Goal: Task Accomplishment & Management: Complete application form

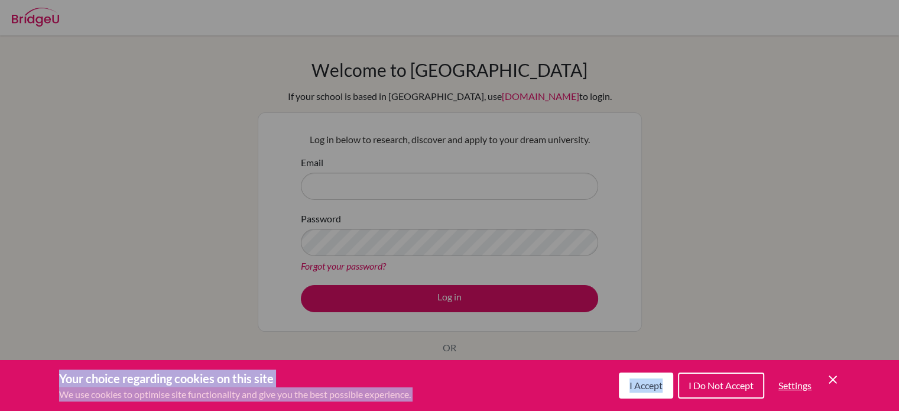
click at [728, 392] on button "I Do Not Accept" at bounding box center [721, 385] width 86 height 26
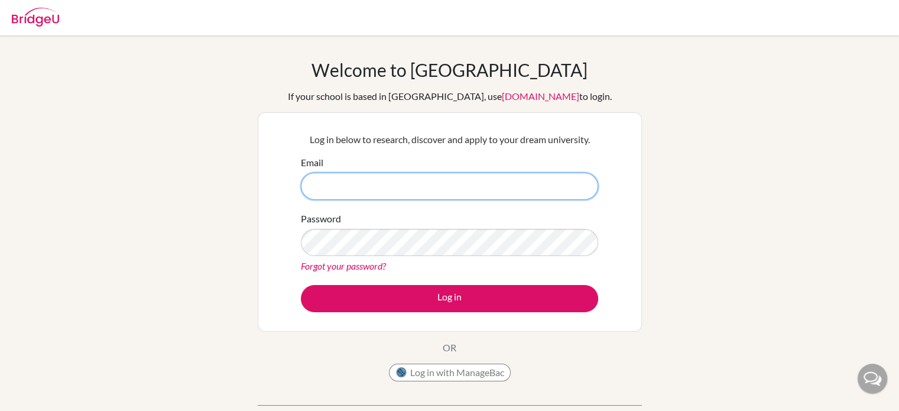
click at [447, 176] on input "Email" at bounding box center [449, 186] width 297 height 27
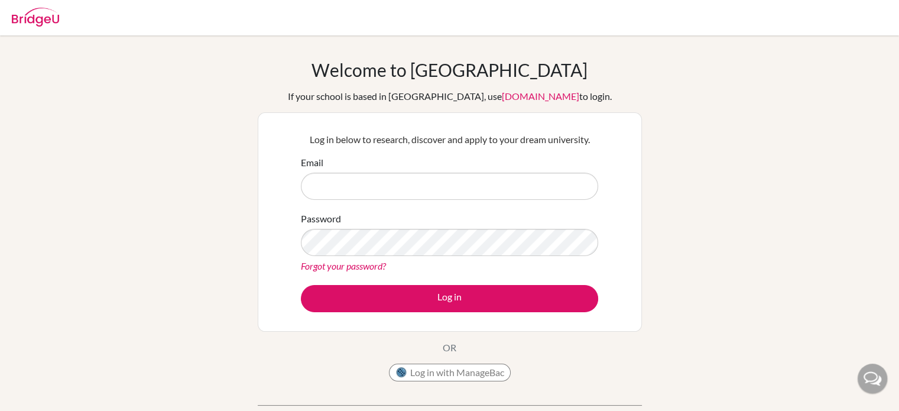
click at [459, 264] on div "Forgot your password?" at bounding box center [449, 266] width 297 height 14
click at [583, 226] on div "Password Forgot your password?" at bounding box center [449, 242] width 297 height 61
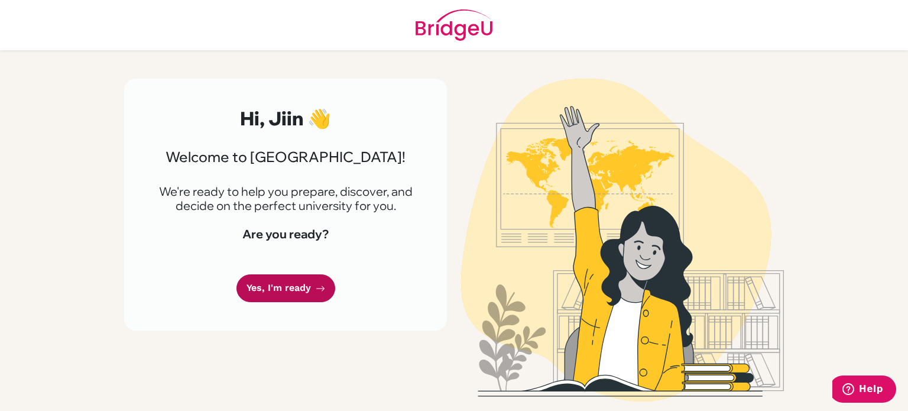
click at [286, 274] on link "Yes, I'm ready" at bounding box center [285, 288] width 99 height 28
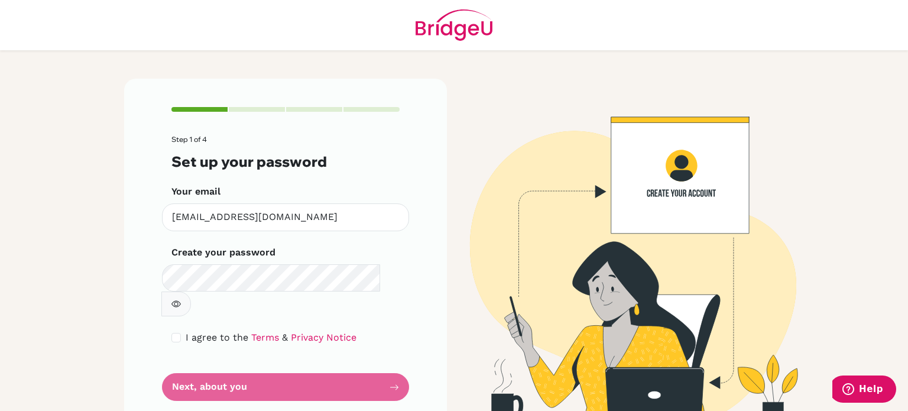
drag, startPoint x: 401, startPoint y: 254, endPoint x: 414, endPoint y: 255, distance: 12.5
click at [401, 254] on div "Step 1 of 4 Set up your password Your email [EMAIL_ADDRESS][DOMAIN_NAME] Invali…" at bounding box center [285, 254] width 323 height 351
click at [171, 333] on input "checkbox" at bounding box center [175, 337] width 9 height 9
checkbox input "true"
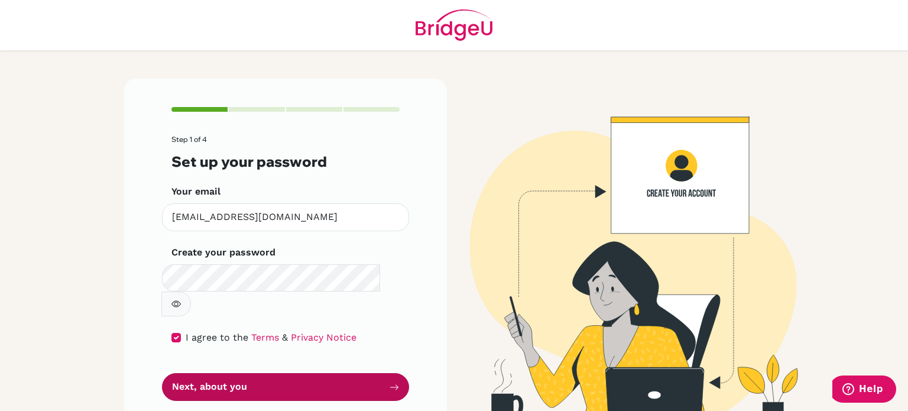
click at [208, 373] on button "Next, about you" at bounding box center [285, 387] width 247 height 28
